Goal: Task Accomplishment & Management: Manage account settings

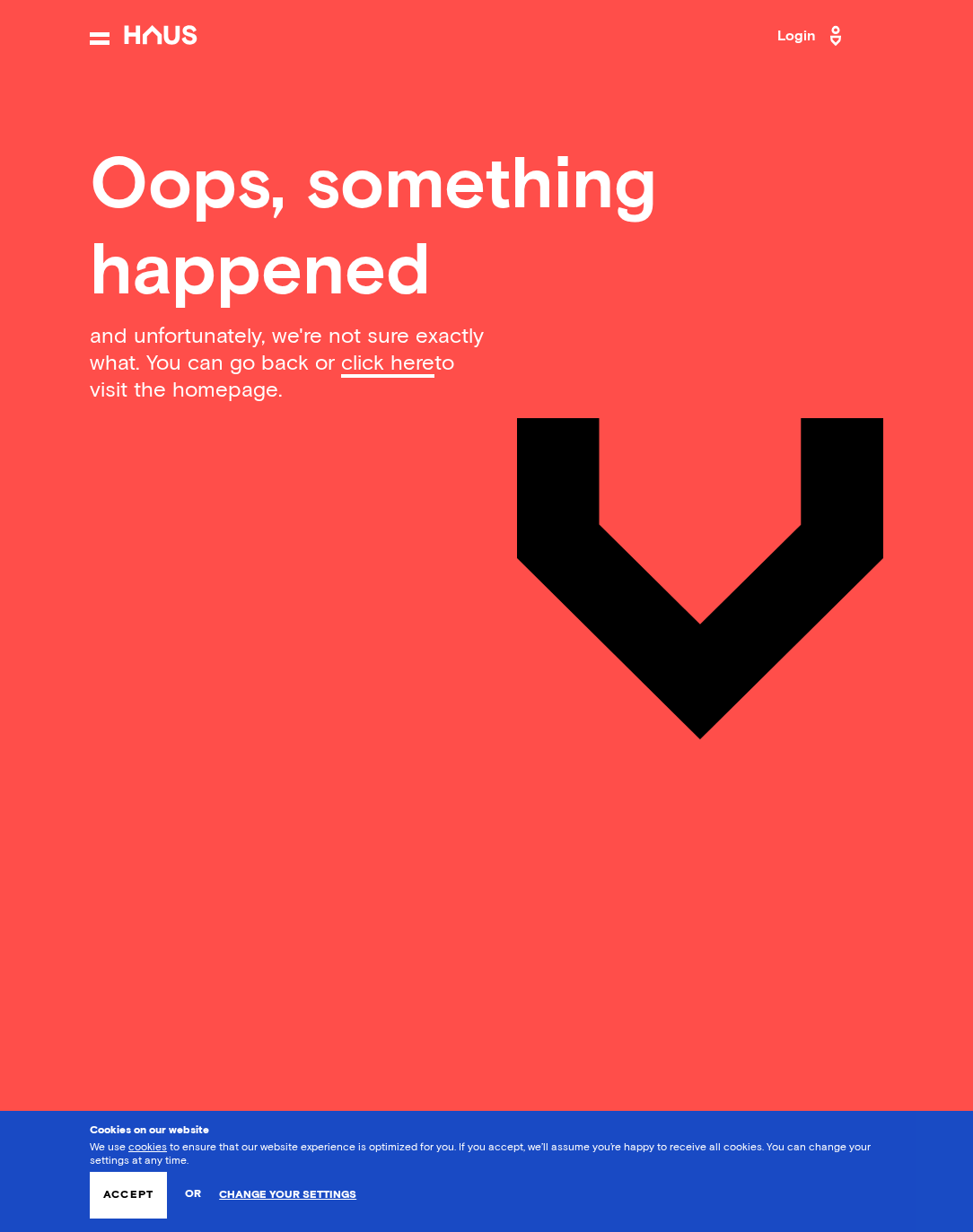
click at [163, 30] on icon at bounding box center [161, 35] width 81 height 20
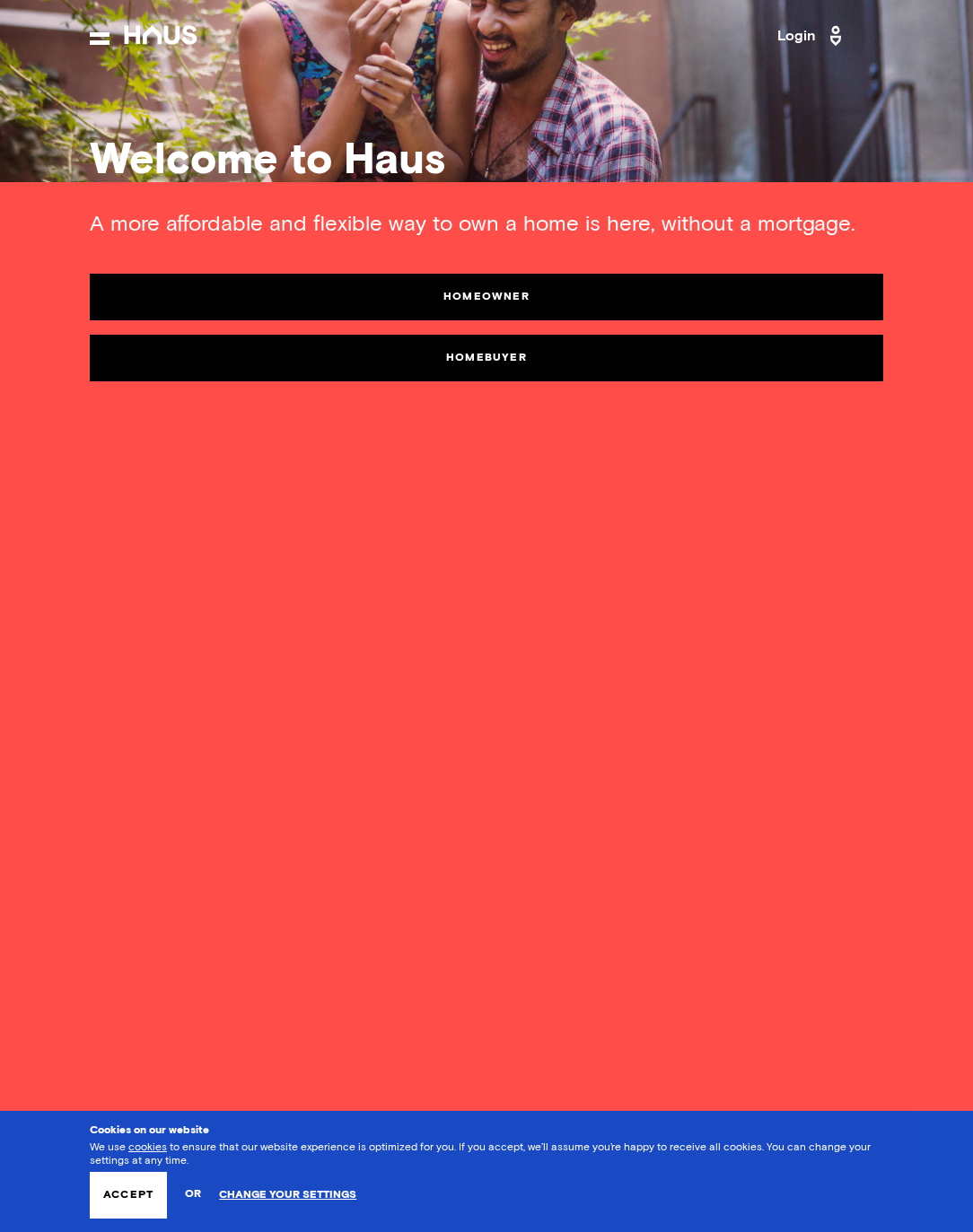
click at [808, 37] on link "Login" at bounding box center [813, 36] width 70 height 29
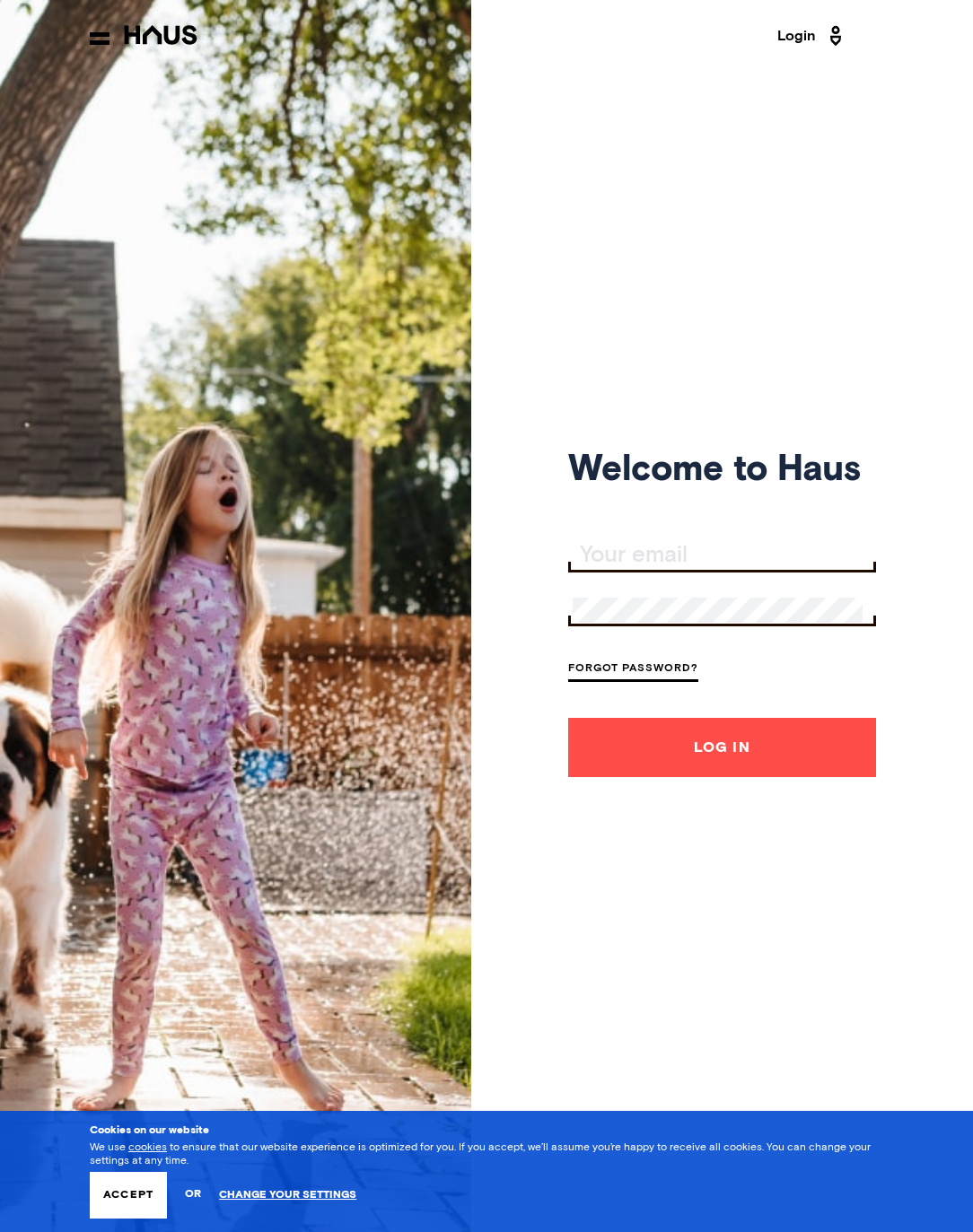
type input "[EMAIL_ADDRESS][DOMAIN_NAME]"
click at [486, 742] on div "Welcome to Haus wischbone@hotmail.com Forgot Password? Log In" at bounding box center [486, 616] width 973 height 1232
click at [657, 769] on button "Log In" at bounding box center [722, 748] width 308 height 59
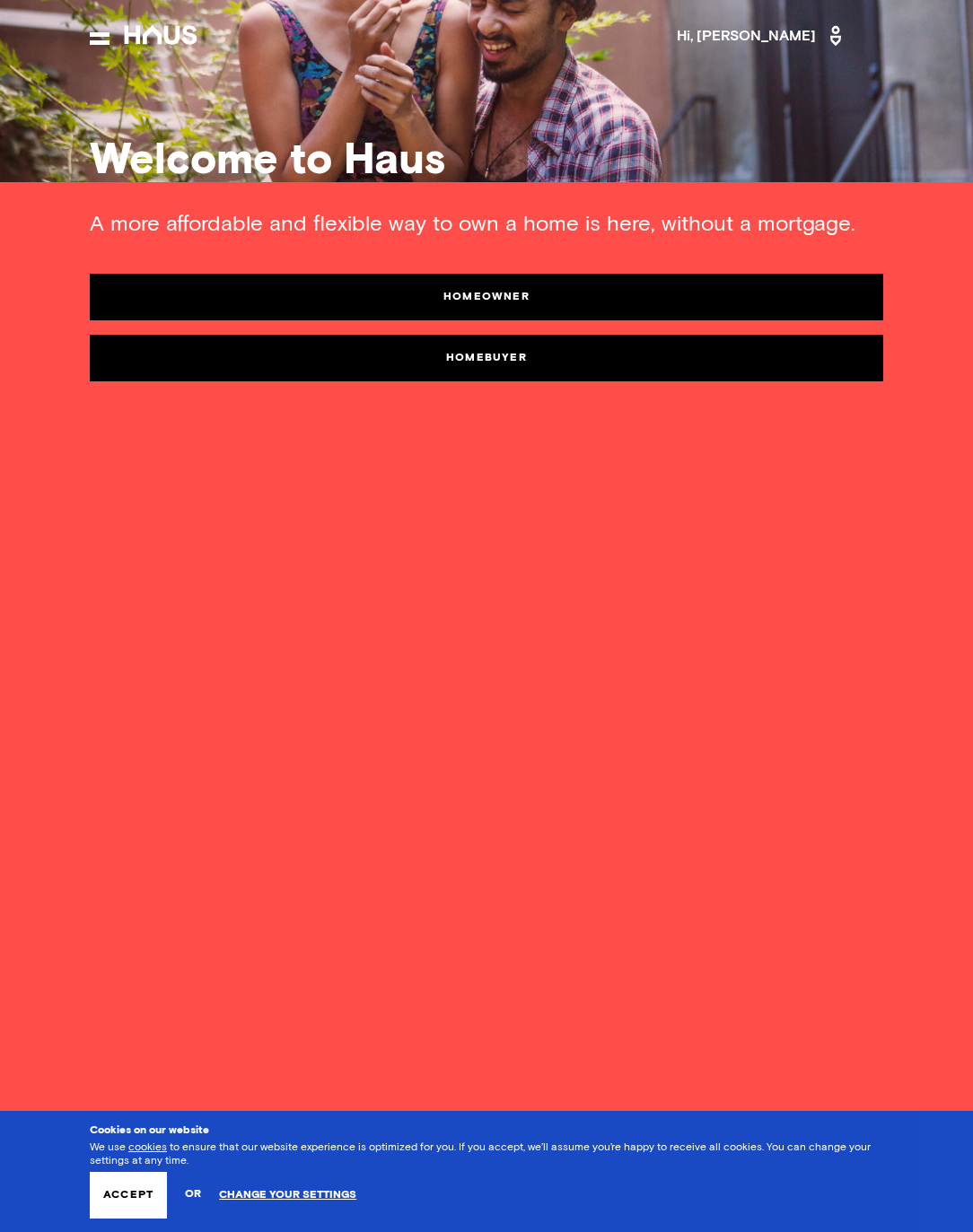
click at [135, 1187] on button "Accept" at bounding box center [129, 1196] width 77 height 47
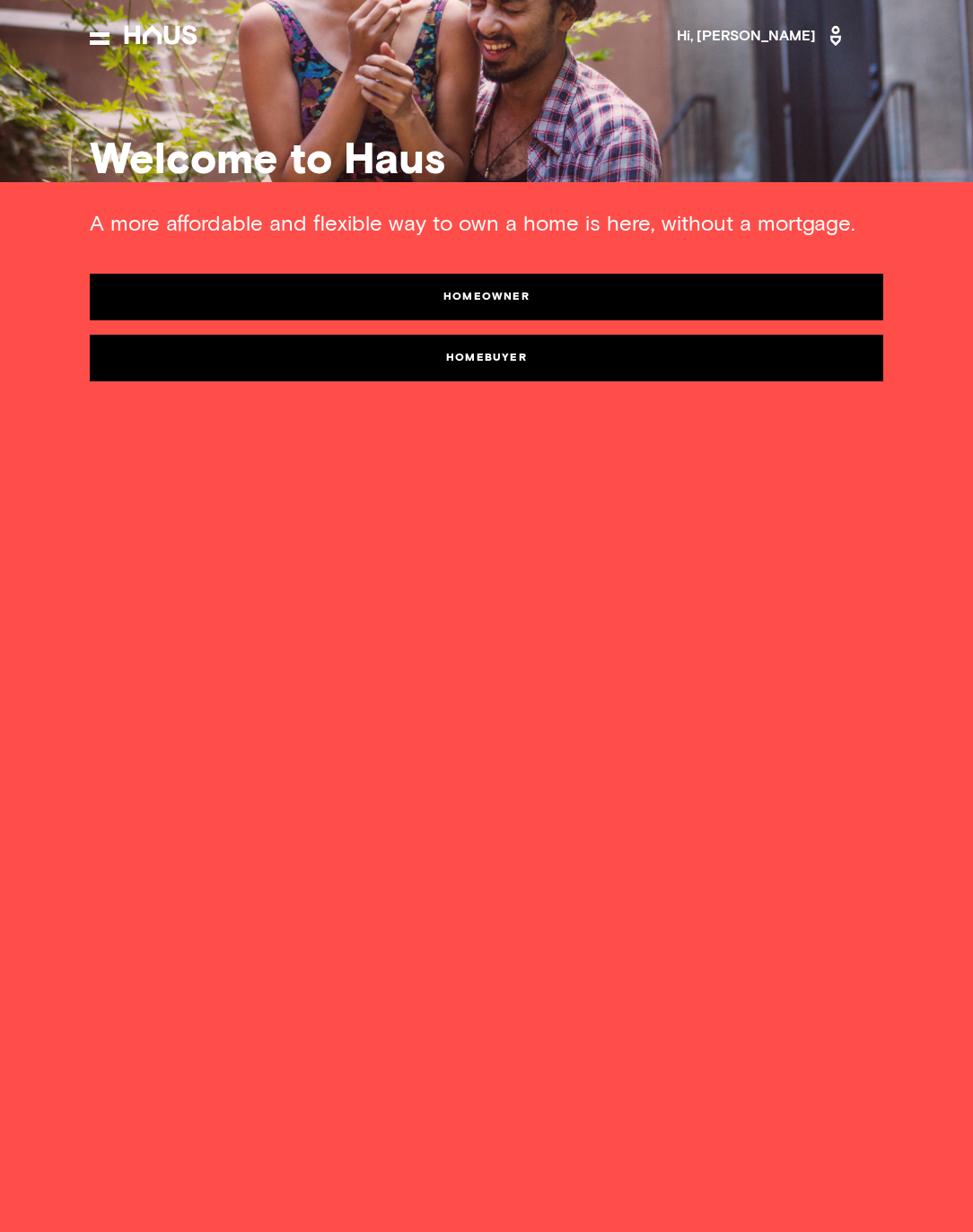
click at [831, 39] on icon at bounding box center [836, 36] width 23 height 29
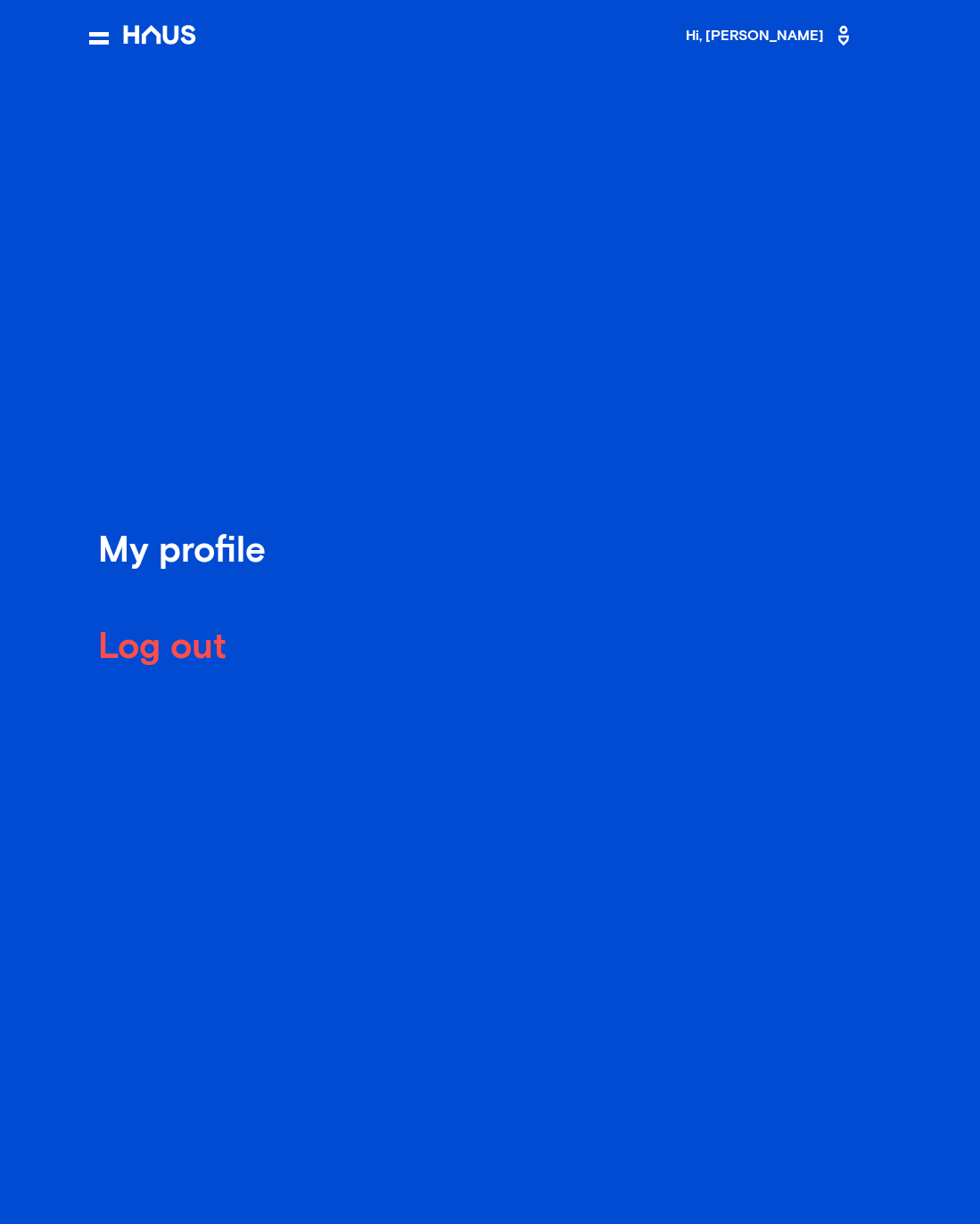
click at [198, 649] on div "Log out" at bounding box center [187, 648] width 178 height 31
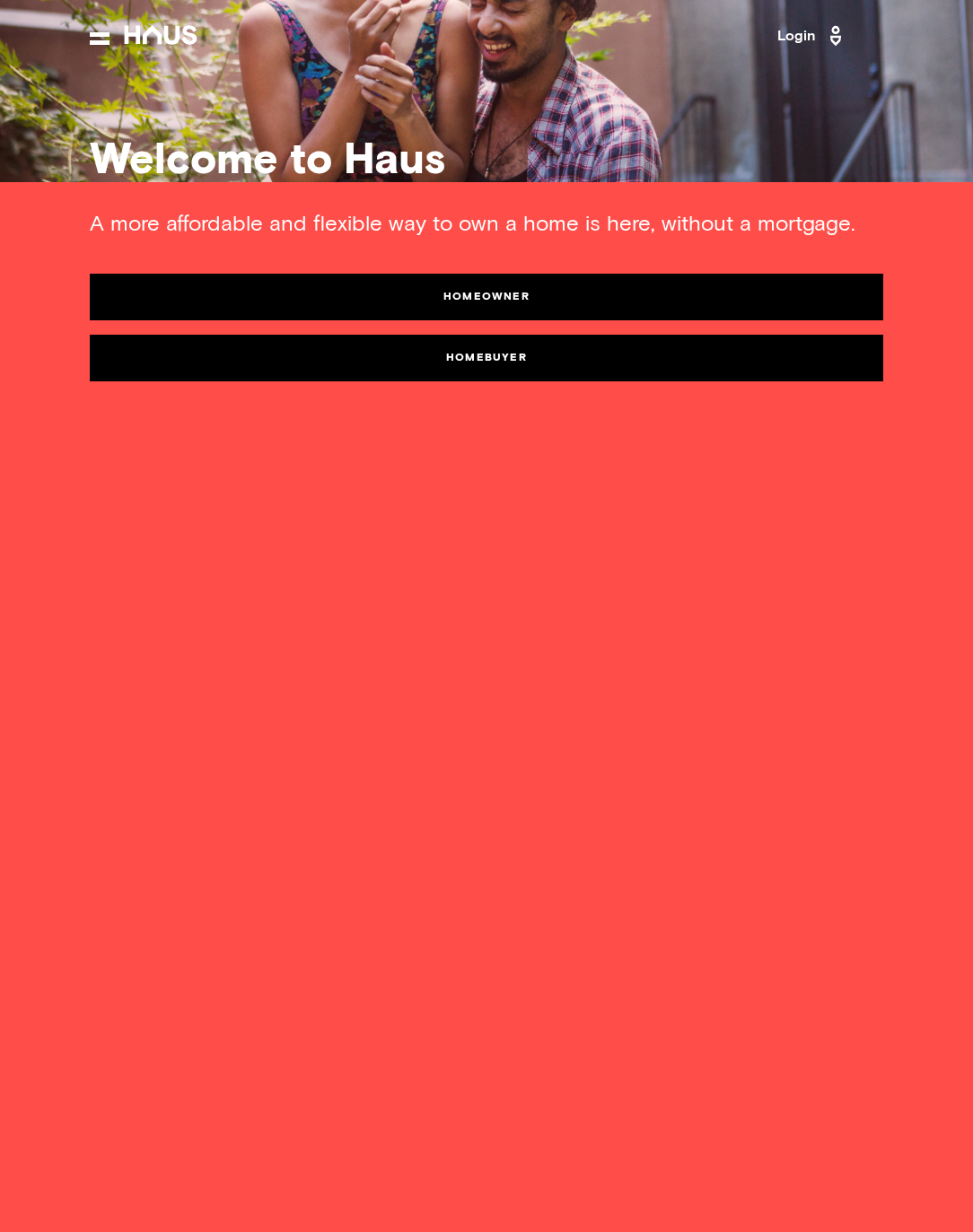
click at [797, 35] on link "Login" at bounding box center [813, 36] width 70 height 29
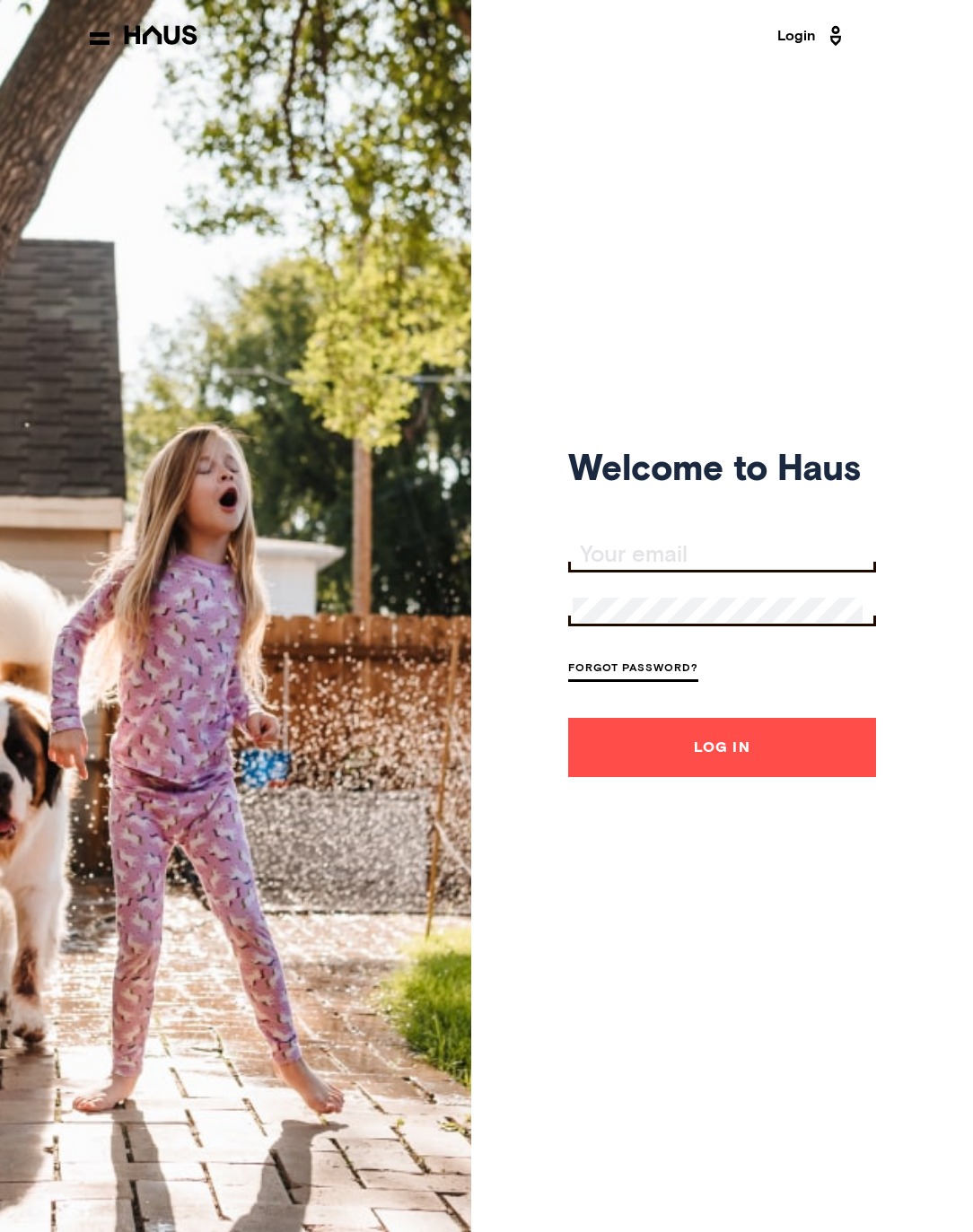
type input "[EMAIL_ADDRESS][DOMAIN_NAME]"
click at [827, 566] on input "[EMAIL_ADDRESS][DOMAIN_NAME]" at bounding box center [724, 555] width 303 height 25
